Goal: Task Accomplishment & Management: Manage account settings

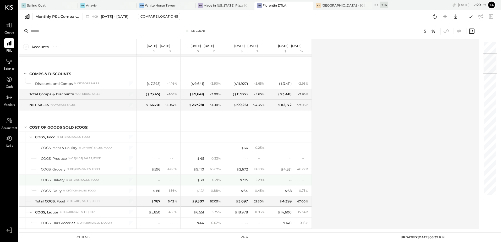
scroll to position [26, 0]
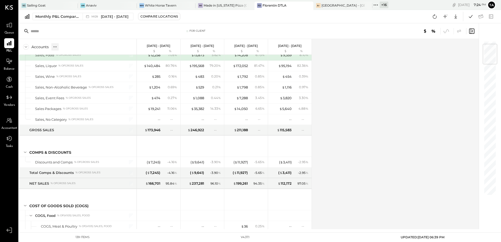
click at [56, 48] on icon at bounding box center [54, 46] width 5 height 5
click at [66, 48] on div "GL" at bounding box center [65, 47] width 5 height 4
click at [396, 129] on div "Accounts S % GL [DATE] - [DATE] $ % [DATE] - [DATE] $ % [DATE] - [DATE] $ % [DA…" at bounding box center [249, 134] width 460 height 190
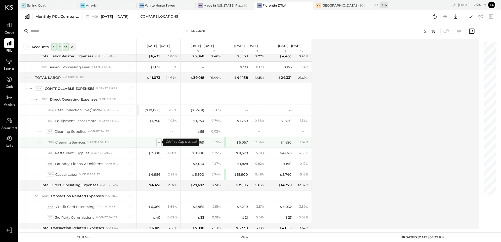
click at [158, 143] on div "--" at bounding box center [159, 142] width 3 height 5
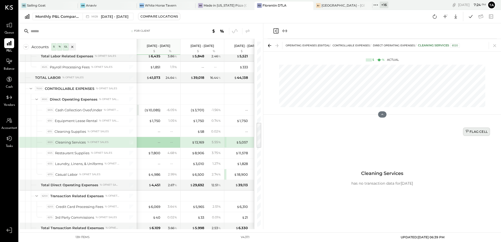
click at [475, 132] on div "Flag Cell" at bounding box center [476, 131] width 22 height 4
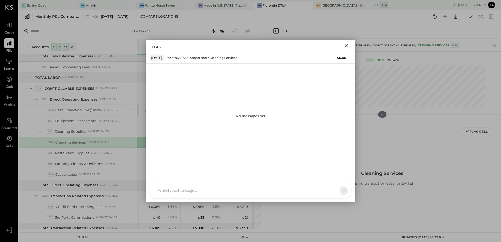
click at [208, 191] on div at bounding box center [245, 191] width 181 height 12
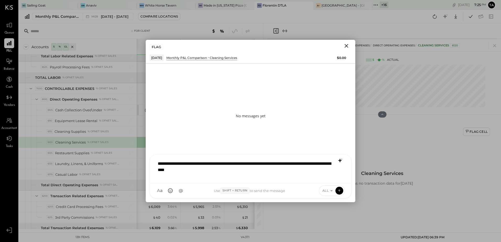
click at [339, 159] on icon at bounding box center [340, 160] width 6 height 6
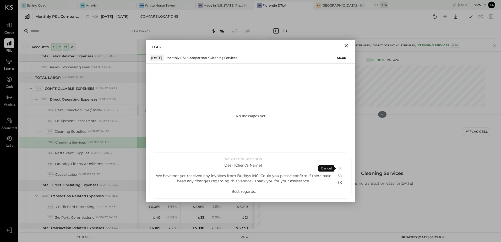
click at [339, 183] on icon at bounding box center [340, 182] width 6 height 6
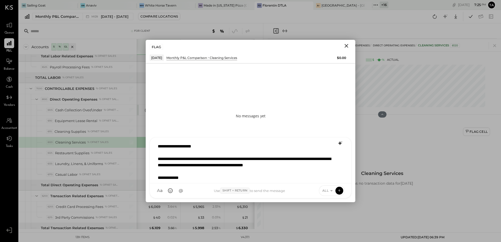
click at [211, 155] on div "**********" at bounding box center [250, 160] width 190 height 39
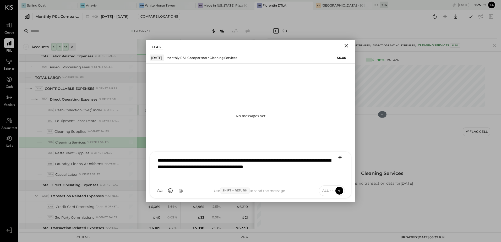
click at [274, 163] on div "**********" at bounding box center [250, 167] width 191 height 24
click at [340, 189] on icon at bounding box center [339, 190] width 5 height 5
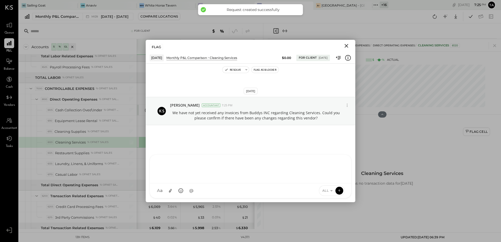
click at [346, 47] on icon "Close" at bounding box center [346, 46] width 4 height 4
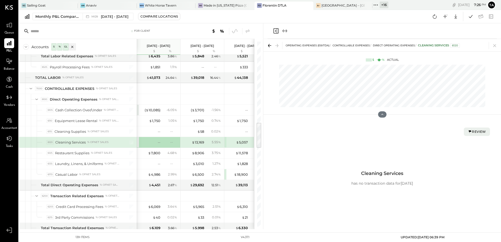
drag, startPoint x: 493, startPoint y: 46, endPoint x: 241, endPoint y: 191, distance: 290.1
click at [493, 46] on icon at bounding box center [494, 45] width 7 height 7
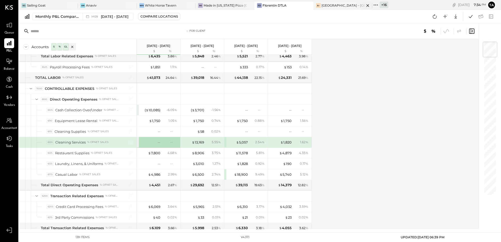
click at [326, 5] on div "[GEOGRAPHIC_DATA] – [GEOGRAPHIC_DATA]" at bounding box center [342, 5] width 43 height 4
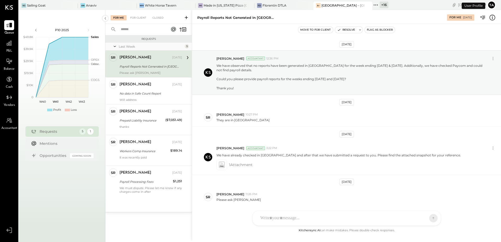
scroll to position [18, 0]
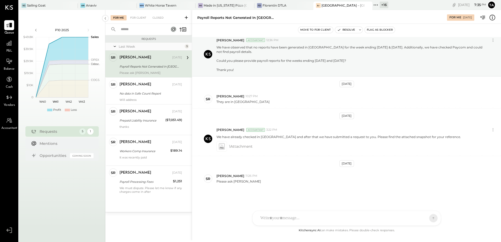
click at [132, 64] on div "Payroll Reports Not Generated in [GEOGRAPHIC_DATA]." at bounding box center [149, 66] width 61 height 5
click at [275, 177] on div "[PERSON_NAME] 11:26 PM" at bounding box center [356, 176] width 280 height 4
click at [143, 96] on div "No data in Safe Count Report" at bounding box center [149, 93] width 61 height 6
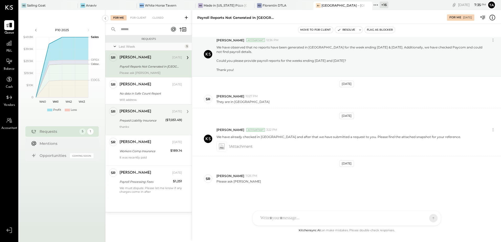
scroll to position [170, 0]
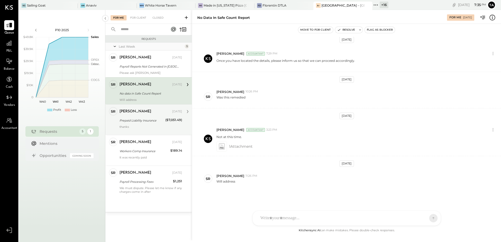
click at [130, 117] on div "Prepaid Liability Insurance" at bounding box center [141, 120] width 44 height 6
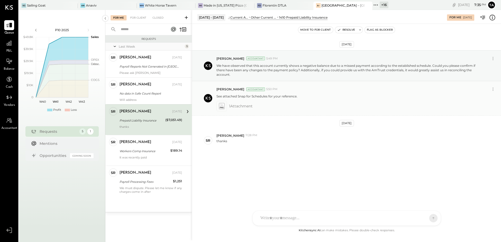
click at [220, 107] on icon at bounding box center [222, 107] width 4 height 1
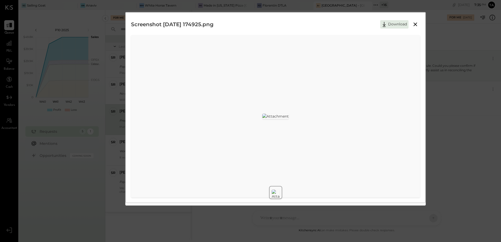
click at [416, 25] on icon at bounding box center [415, 25] width 4 height 4
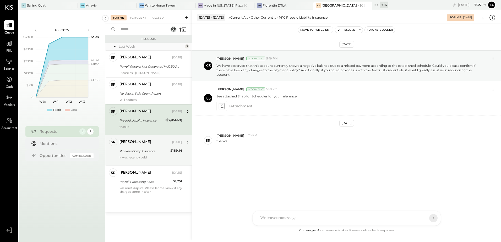
click at [136, 150] on div "Workers Comp Insurance" at bounding box center [143, 150] width 49 height 5
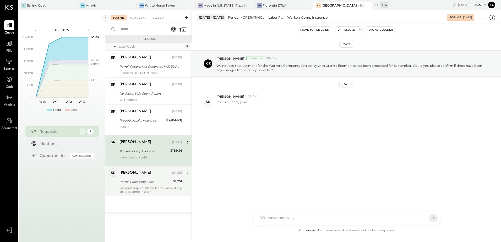
click at [134, 186] on div "We must dispute. Please let me know if any charges come in after" at bounding box center [150, 189] width 63 height 7
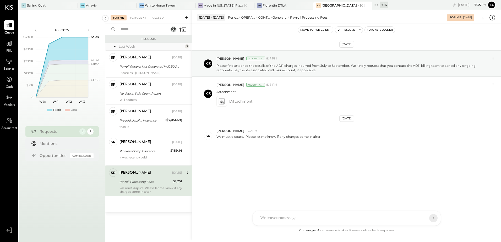
click at [291, 159] on div "[DATE] [PERSON_NAME] Accountant 8:17 PM Please find attached the details of the…" at bounding box center [346, 112] width 309 height 150
click at [138, 18] on div "For Client" at bounding box center [137, 17] width 21 height 5
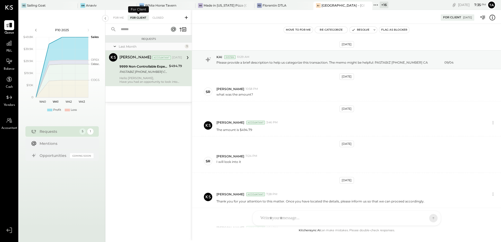
scroll to position [56, 0]
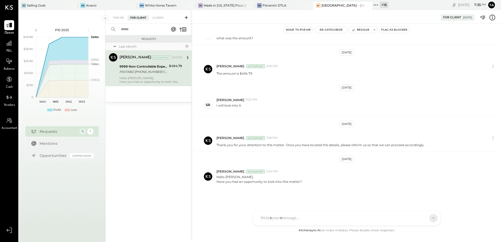
click at [135, 73] on div "PASTABIZ [PHONE_NUMBER] CA 09/04" at bounding box center [143, 71] width 48 height 5
click at [112, 17] on div "For Me" at bounding box center [118, 17] width 16 height 5
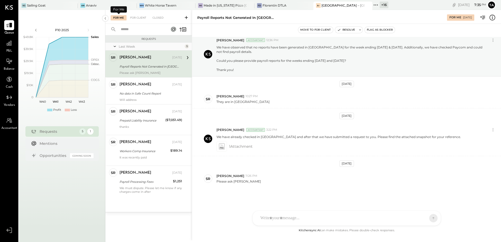
scroll to position [18, 0]
click at [141, 66] on div "Payroll Reports Not Generated in [GEOGRAPHIC_DATA]." at bounding box center [149, 66] width 61 height 5
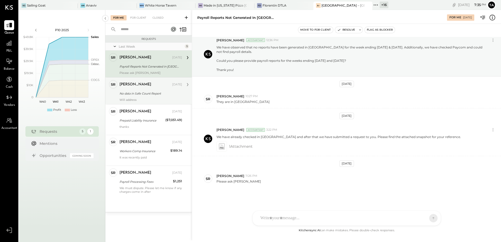
click at [151, 98] on div "Will address" at bounding box center [150, 100] width 63 height 4
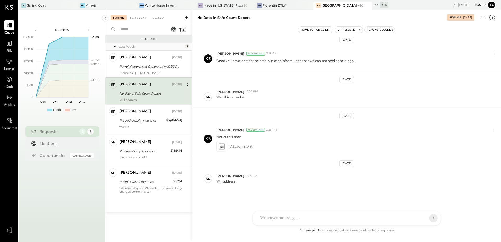
click at [314, 109] on div "[DATE] [PERSON_NAME] Accountant 3:53 PM Please note that there is no data updat…" at bounding box center [346, 132] width 309 height 190
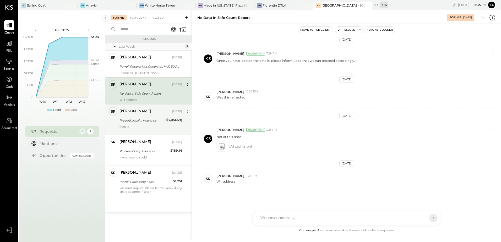
click at [134, 119] on div "Prepaid Liability Insurance" at bounding box center [141, 120] width 44 height 5
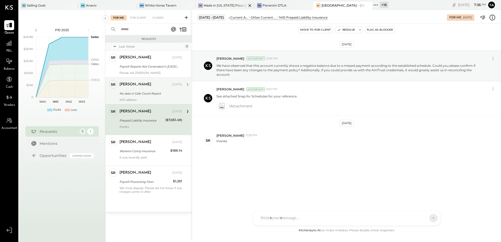
click at [223, 8] on div "Made in [US_STATE] Pizza [GEOGRAPHIC_DATA]" at bounding box center [224, 5] width 43 height 4
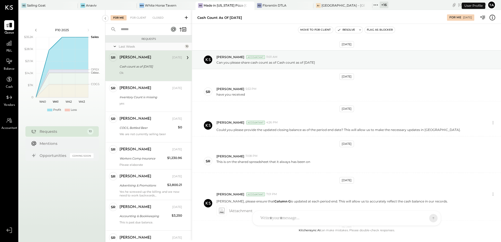
scroll to position [69, 0]
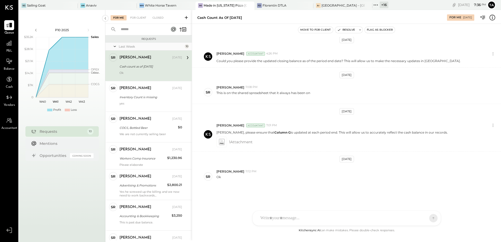
click at [145, 70] on div "[PERSON_NAME] [DATE] Cash count as of [DATE] Ok" at bounding box center [150, 65] width 63 height 25
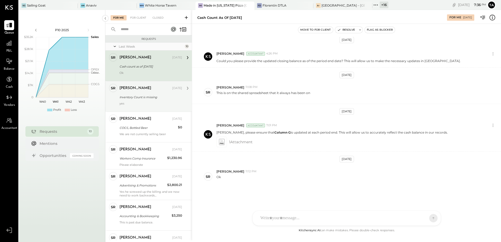
click at [151, 103] on div "yes" at bounding box center [150, 105] width 63 height 7
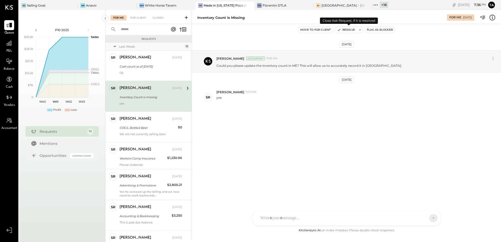
click at [347, 31] on button "Resolve" at bounding box center [346, 30] width 22 height 6
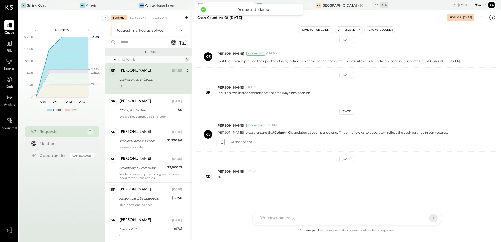
click at [144, 79] on div "Cash count as of [DATE]" at bounding box center [149, 79] width 61 height 5
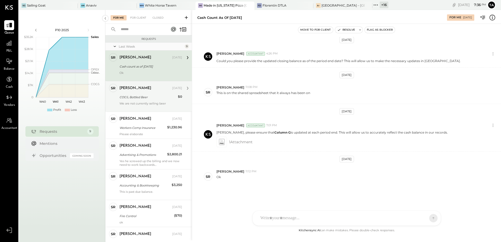
click at [135, 102] on div "We are not currently selling beer" at bounding box center [150, 105] width 63 height 7
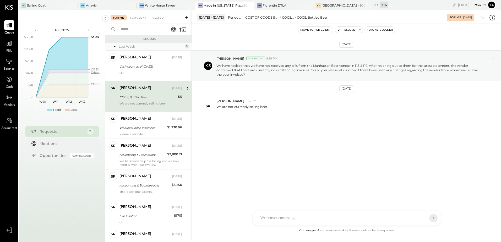
click at [289, 133] on div "[DATE] [PERSON_NAME] Accountant 8:28 PM We have noticed that we have not receiv…" at bounding box center [346, 97] width 309 height 120
click at [352, 29] on button "Resolve" at bounding box center [346, 30] width 22 height 6
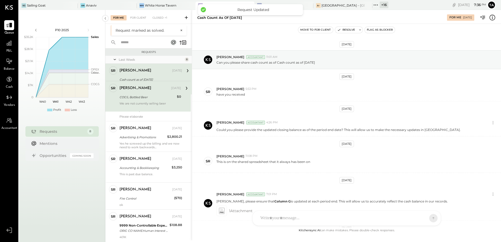
scroll to position [69, 0]
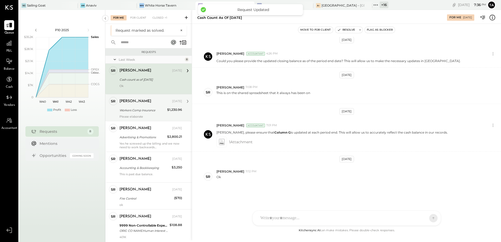
click at [146, 105] on div "[PERSON_NAME] [DATE]" at bounding box center [150, 101] width 63 height 9
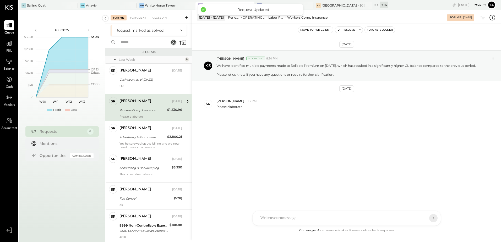
click at [285, 152] on div "[DATE] [PERSON_NAME] Accountant 8:34 PM We have identified multiple payments ma…" at bounding box center [346, 94] width 309 height 115
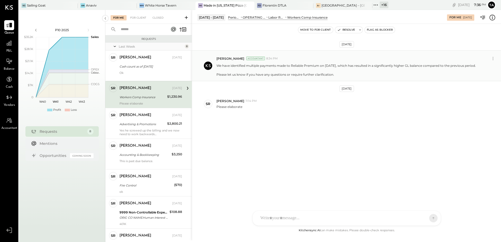
drag, startPoint x: 277, startPoint y: 78, endPoint x: 316, endPoint y: 79, distance: 39.0
click at [316, 77] on p "We have identified multiple payments made to Reliable Premium on [DATE], which …" at bounding box center [345, 69] width 259 height 13
click at [301, 125] on div "[DATE] [PERSON_NAME] Accountant 8:34 PM We have identified multiple payments ma…" at bounding box center [346, 94] width 309 height 115
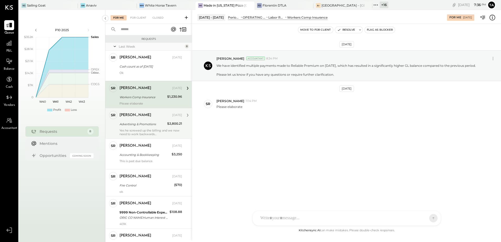
click at [138, 123] on div "Advertising & Promotions" at bounding box center [142, 123] width 46 height 5
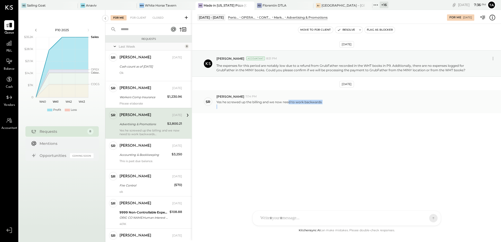
drag, startPoint x: 289, startPoint y: 102, endPoint x: 306, endPoint y: 108, distance: 18.1
click at [306, 108] on p "Yes he screwed up the billing and we now need to work backwards" at bounding box center [268, 104] width 105 height 9
drag, startPoint x: 306, startPoint y: 108, endPoint x: 311, endPoint y: 129, distance: 22.3
click at [311, 129] on div "[DATE] [PERSON_NAME] Accountant 8:51 PM The expenses for this period are notabl…" at bounding box center [346, 94] width 309 height 115
click at [280, 125] on div "[DATE] [PERSON_NAME] Accountant 8:51 PM The expenses for this period are notabl…" at bounding box center [346, 94] width 309 height 115
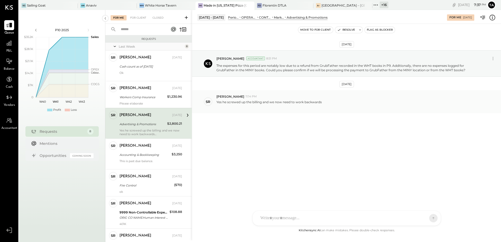
drag, startPoint x: 236, startPoint y: 102, endPoint x: 246, endPoint y: 104, distance: 10.1
click at [246, 104] on p "Yes he screwed up the billing and we now need to work backwards" at bounding box center [268, 104] width 105 height 9
drag, startPoint x: 246, startPoint y: 104, endPoint x: 281, endPoint y: 113, distance: 36.6
click at [281, 113] on div "[DATE] [PERSON_NAME] Accountant 8:51 PM The expenses for this period are notabl…" at bounding box center [346, 94] width 309 height 115
drag, startPoint x: 268, startPoint y: 103, endPoint x: 304, endPoint y: 106, distance: 35.5
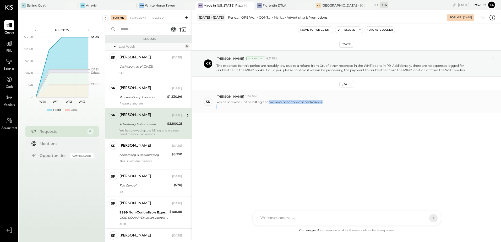
click at [304, 106] on p "Yes he screwed up the billing and we now need to work backwards" at bounding box center [268, 104] width 105 height 9
drag, startPoint x: 304, startPoint y: 106, endPoint x: 299, endPoint y: 129, distance: 23.3
click at [299, 129] on div "[DATE] [PERSON_NAME] Accountant 8:51 PM The expenses for this period are notabl…" at bounding box center [346, 94] width 309 height 115
drag, startPoint x: 228, startPoint y: 103, endPoint x: 299, endPoint y: 110, distance: 71.1
click at [299, 110] on div "SR [PERSON_NAME] 11:14 PM Yes he screwed up the billing and we now need to work…" at bounding box center [346, 101] width 309 height 23
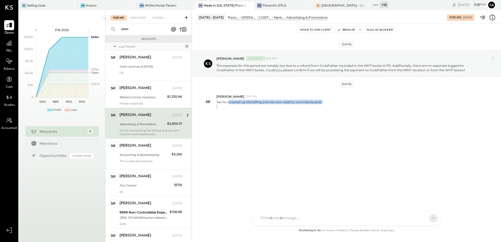
drag, startPoint x: 299, startPoint y: 110, endPoint x: 264, endPoint y: 136, distance: 43.3
click at [264, 136] on div "[DATE] [PERSON_NAME] Accountant 8:51 PM The expenses for this period are notabl…" at bounding box center [346, 94] width 309 height 115
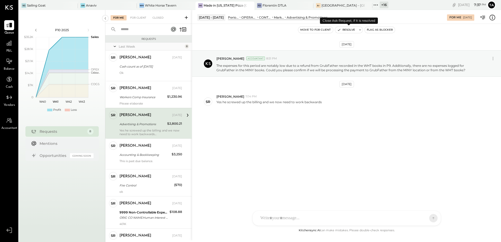
click at [343, 30] on button "Resolve" at bounding box center [346, 30] width 22 height 6
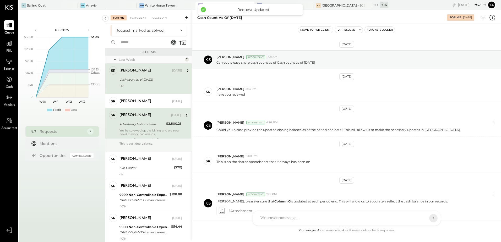
scroll to position [69, 0]
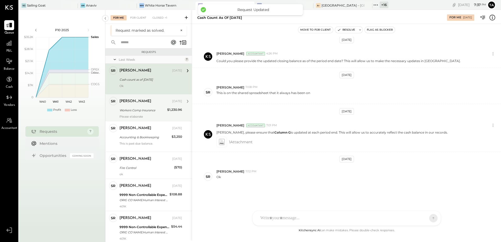
click at [131, 115] on div "Please elaborate" at bounding box center [150, 117] width 63 height 4
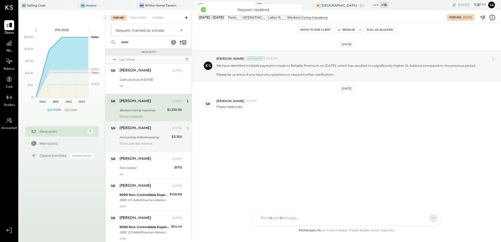
click at [135, 142] on div "This is past due balance." at bounding box center [150, 145] width 63 height 7
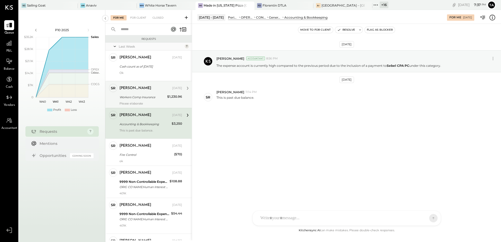
click at [145, 129] on div "This is past due balance." at bounding box center [150, 132] width 63 height 7
click at [343, 32] on button "Resolve" at bounding box center [346, 30] width 22 height 6
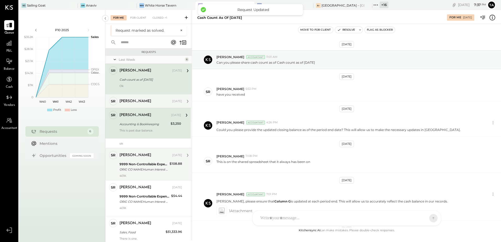
scroll to position [69, 0]
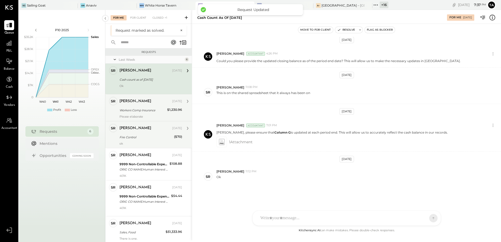
click at [156, 134] on div "Fire Control" at bounding box center [145, 137] width 53 height 6
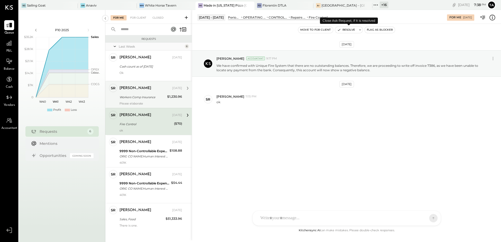
click at [351, 31] on button "Resolve" at bounding box center [346, 30] width 22 height 6
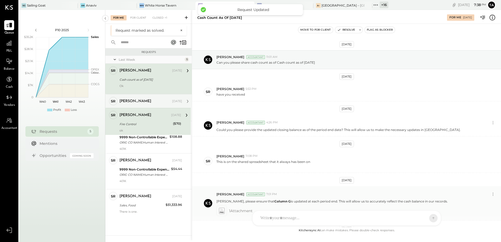
scroll to position [69, 0]
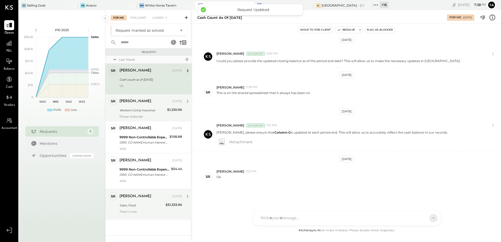
click at [145, 205] on div "Sales, Food" at bounding box center [141, 205] width 45 height 5
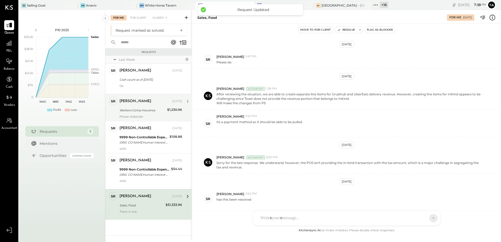
scroll to position [178, 0]
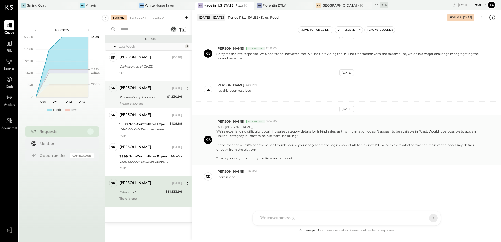
click at [293, 149] on p "Dear [PERSON_NAME], We’re experiencing difficulty obtaining sales category deta…" at bounding box center [349, 143] width 266 height 36
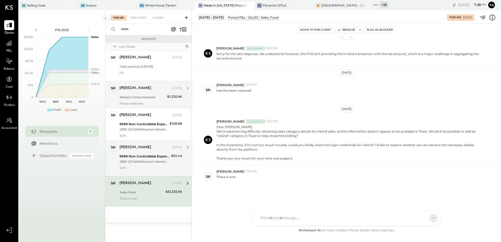
click at [134, 166] on div "401K" at bounding box center [150, 169] width 63 height 7
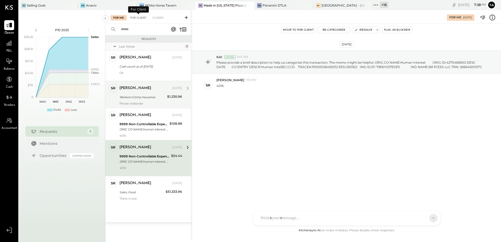
click at [141, 19] on div "For Client" at bounding box center [137, 17] width 21 height 5
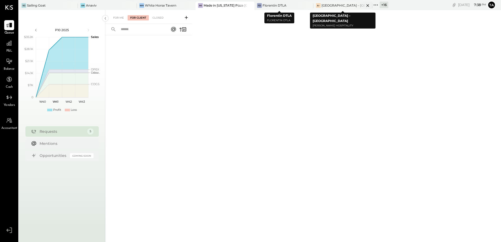
click at [321, 5] on div "[GEOGRAPHIC_DATA] – [GEOGRAPHIC_DATA]" at bounding box center [342, 5] width 43 height 4
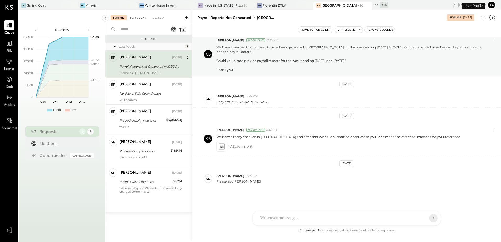
click at [136, 18] on div "For Client" at bounding box center [137, 17] width 21 height 5
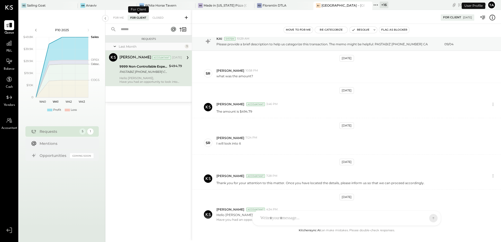
scroll to position [56, 0]
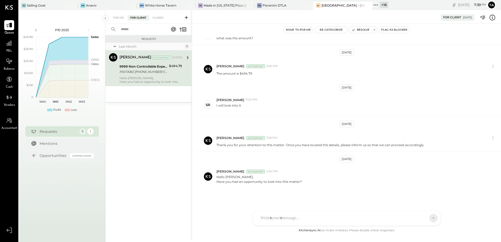
click at [140, 79] on div "Hello [PERSON_NAME], Have you had an opportunity to look into this matter?" at bounding box center [150, 79] width 63 height 7
click at [165, 8] on div "[PERSON_NAME] Horse Tavern" at bounding box center [166, 6] width 59 height 8
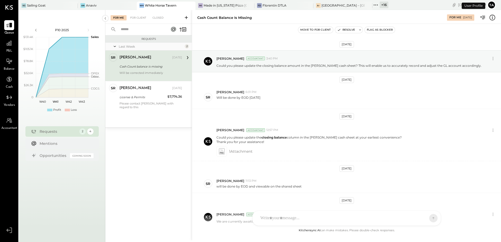
scroll to position [148, 0]
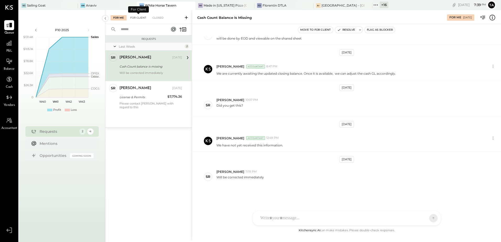
click at [138, 18] on div "For Client" at bounding box center [137, 17] width 21 height 5
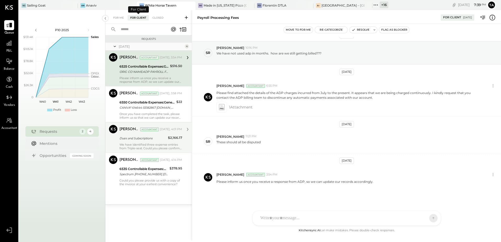
scroll to position [9, 0]
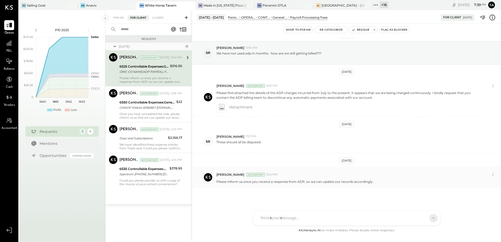
click at [284, 181] on p "Please inform us once you receive a response from ADP, so we can update our rec…" at bounding box center [294, 181] width 157 height 4
copy div "Please inform us once you receive a response from ADP, so we can update our rec…"
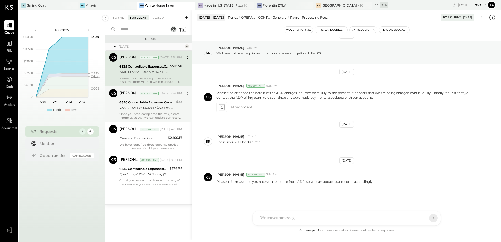
click at [144, 107] on div "CANVA* I04644-55182867 [DOMAIN_NAME] DE 09/19" at bounding box center [146, 107] width 55 height 5
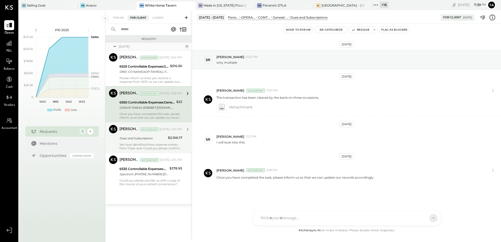
click at [134, 145] on div "We have identified three expense entries from Triple-seat. Could you please con…" at bounding box center [150, 146] width 63 height 7
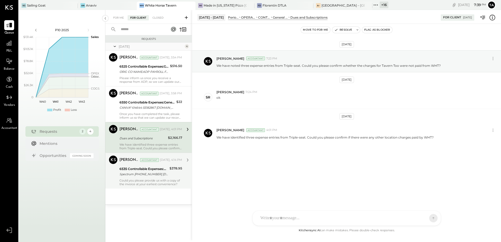
click at [143, 176] on div "Spectrum [PHONE_NUMBER] [DATE]" at bounding box center [143, 173] width 48 height 5
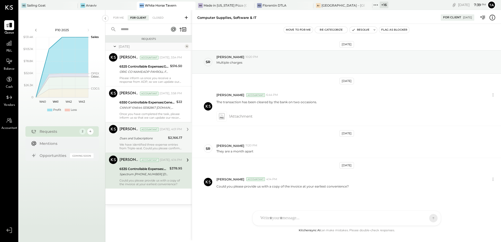
scroll to position [5, 0]
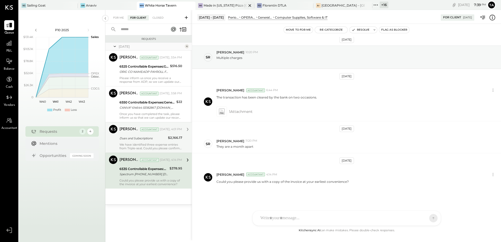
click at [226, 6] on div "Made in [US_STATE] Pizza [GEOGRAPHIC_DATA]" at bounding box center [224, 5] width 43 height 4
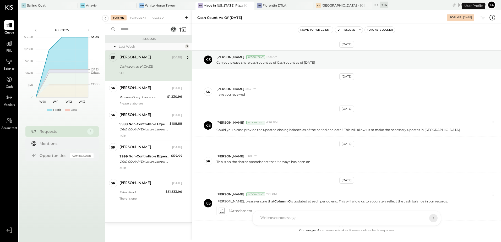
scroll to position [69, 0]
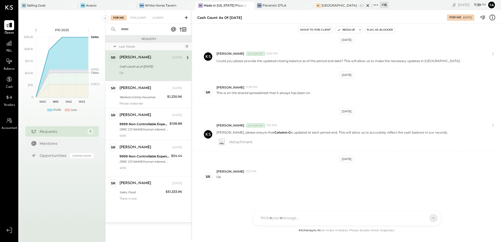
click at [331, 8] on div "A– [GEOGRAPHIC_DATA] – [GEOGRAPHIC_DATA]" at bounding box center [342, 6] width 59 height 8
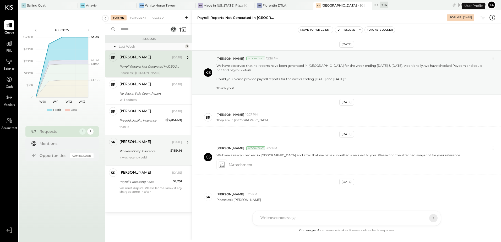
scroll to position [18, 0]
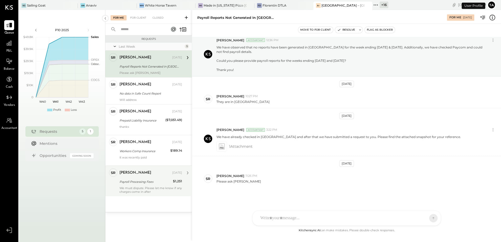
click at [146, 181] on div "Payroll Processing Fees" at bounding box center [145, 181] width 52 height 5
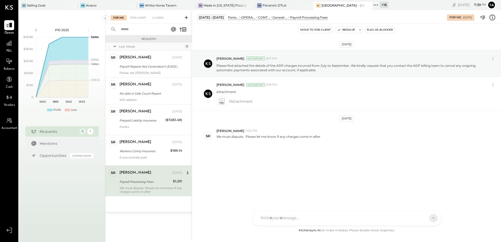
click at [314, 216] on div at bounding box center [342, 218] width 168 height 12
paste div
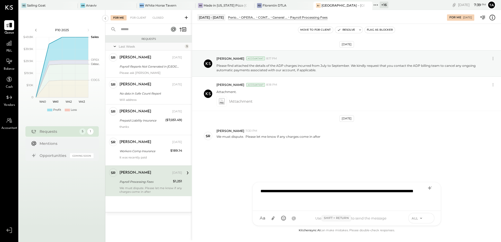
click at [427, 219] on icon at bounding box center [428, 217] width 5 height 5
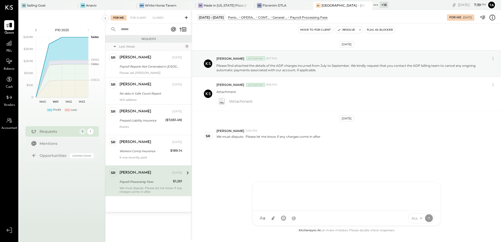
scroll to position [18, 0]
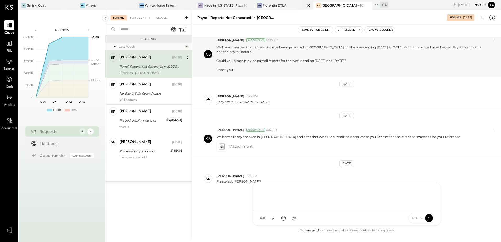
click at [272, 7] on div "Florentin DTLA" at bounding box center [274, 5] width 24 height 4
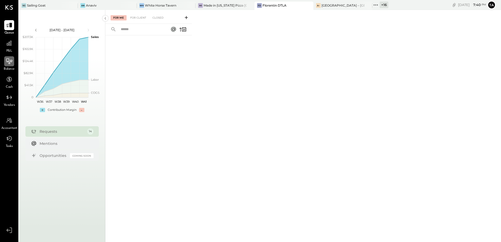
click at [9, 66] on div at bounding box center [9, 61] width 10 height 10
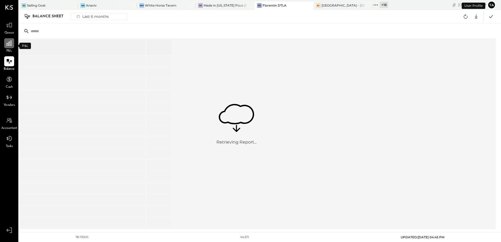
click at [7, 47] on icon at bounding box center [9, 43] width 7 height 7
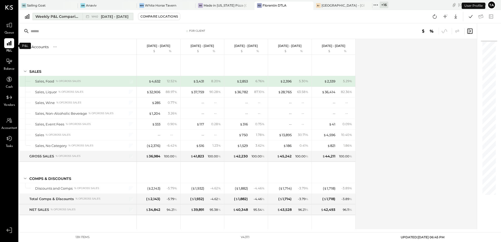
click at [112, 18] on span "[DATE] - [DATE]" at bounding box center [114, 16] width 27 height 5
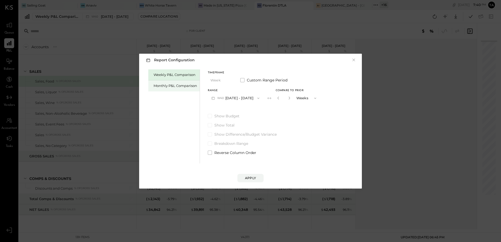
click at [173, 86] on div "Monthly P&L Comparison" at bounding box center [174, 85] width 43 height 5
click at [226, 99] on button "M10 [DATE] - [DATE]" at bounding box center [235, 98] width 54 height 10
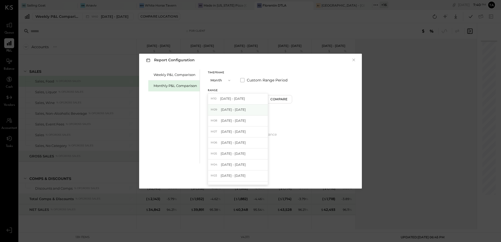
click at [232, 112] on span "[DATE] - [DATE]" at bounding box center [233, 109] width 25 height 4
click at [276, 99] on div "Compare" at bounding box center [279, 99] width 17 height 4
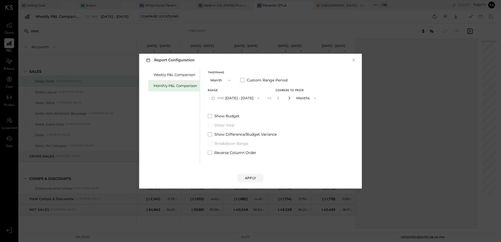
click at [288, 99] on icon "button" at bounding box center [288, 97] width 3 height 3
type input "*"
click at [246, 174] on button "Apply" at bounding box center [250, 178] width 26 height 8
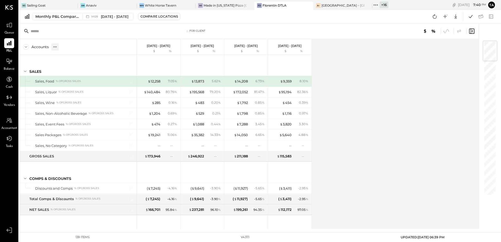
click at [55, 47] on icon at bounding box center [54, 46] width 5 height 5
click at [66, 48] on div "GL" at bounding box center [65, 47] width 5 height 4
click at [354, 121] on div "Accounts S % GL [DATE] - [DATE] $ % [DATE] - [DATE] $ % [DATE] - [DATE] $ % [DA…" at bounding box center [249, 134] width 460 height 190
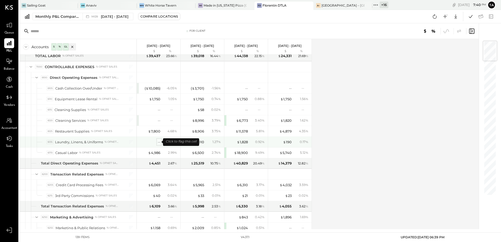
click at [158, 143] on div "--" at bounding box center [159, 142] width 3 height 5
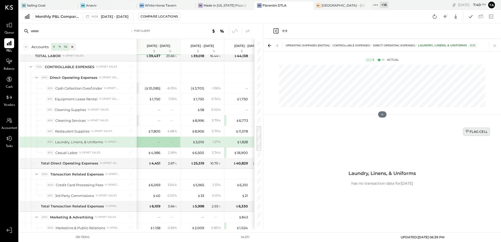
click at [472, 132] on div "Flag Cell" at bounding box center [476, 131] width 22 height 4
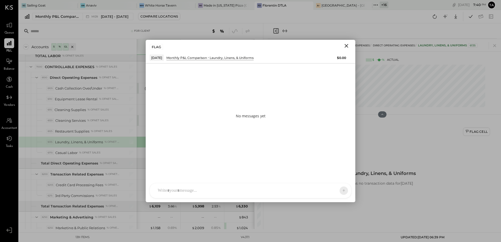
click at [203, 185] on div at bounding box center [245, 191] width 181 height 12
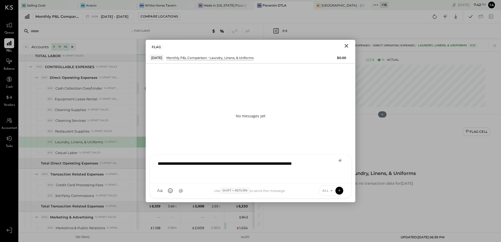
click at [272, 173] on div "**********" at bounding box center [250, 168] width 191 height 21
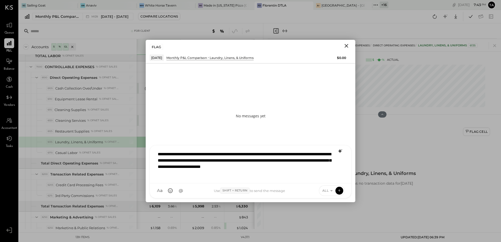
click at [340, 153] on icon at bounding box center [340, 151] width 6 height 6
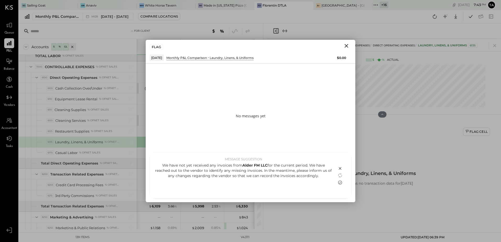
click at [340, 182] on icon at bounding box center [340, 182] width 4 height 4
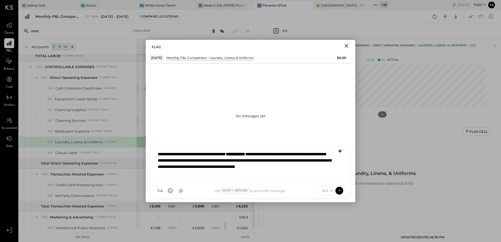
click at [249, 176] on div "**********" at bounding box center [250, 163] width 191 height 30
click at [337, 191] on icon at bounding box center [339, 190] width 5 height 5
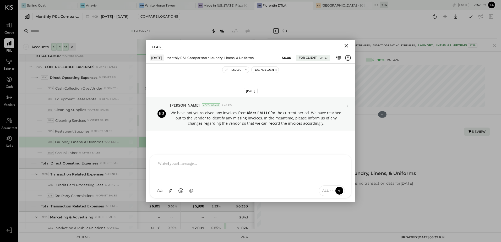
click at [346, 47] on icon "Close" at bounding box center [346, 46] width 6 height 6
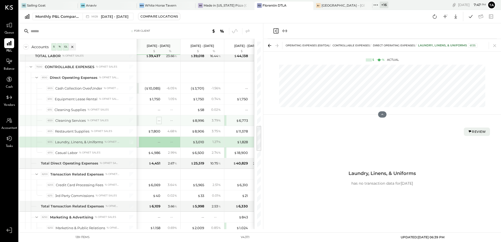
click at [158, 120] on div "--" at bounding box center [159, 120] width 3 height 5
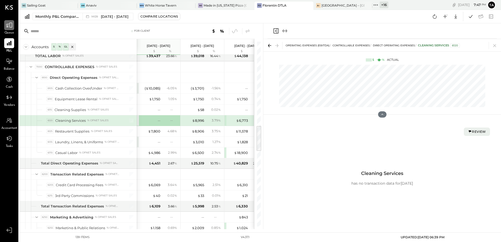
click at [9, 28] on icon at bounding box center [9, 25] width 7 height 7
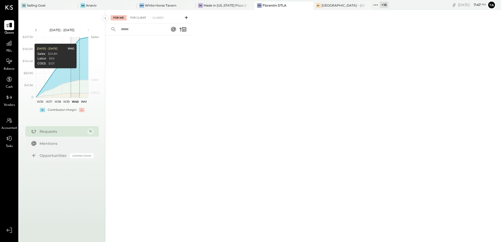
click at [136, 18] on div "For Client" at bounding box center [137, 17] width 21 height 5
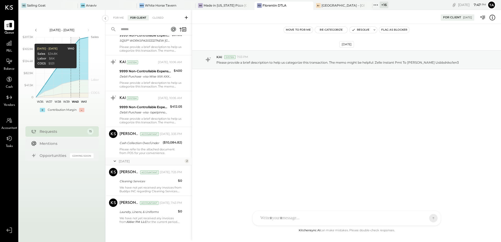
scroll to position [370, 0]
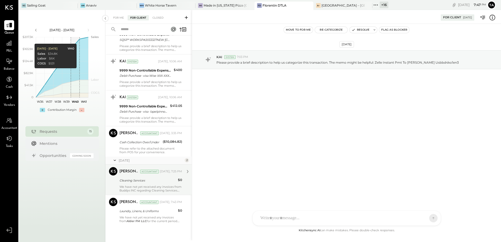
click at [143, 185] on div "We have not yet received any invoices from Buddys INC regarding Cleaning Servic…" at bounding box center [150, 188] width 63 height 7
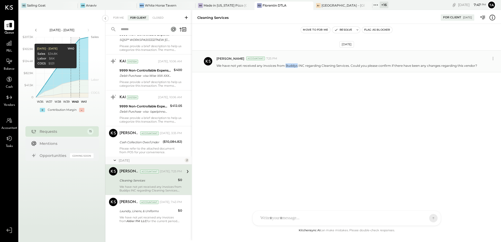
drag, startPoint x: 285, startPoint y: 66, endPoint x: 297, endPoint y: 65, distance: 11.3
click at [297, 65] on p "We have not yet received any invoices from Buddys INC regarding Cleaning Servic…" at bounding box center [346, 65] width 260 height 4
copy p "Buddys"
